Goal: Complete application form

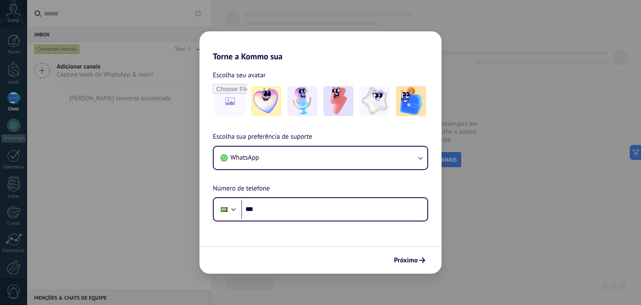
click at [353, 42] on h2 "Torne a Kommo sua" at bounding box center [320, 46] width 242 height 30
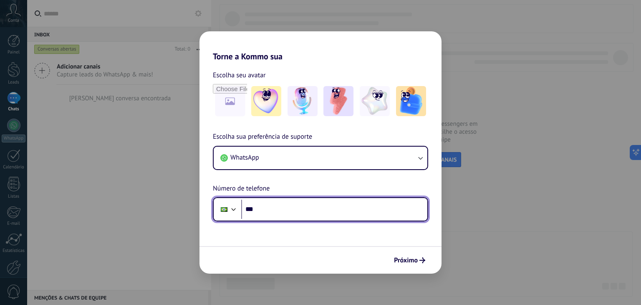
click at [278, 207] on input "***" at bounding box center [334, 208] width 186 height 19
type input "**********"
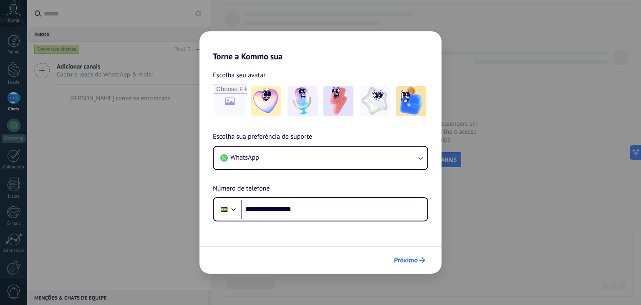
click at [413, 262] on span "Próximo" at bounding box center [406, 260] width 24 height 6
